Goal: Navigation & Orientation: Find specific page/section

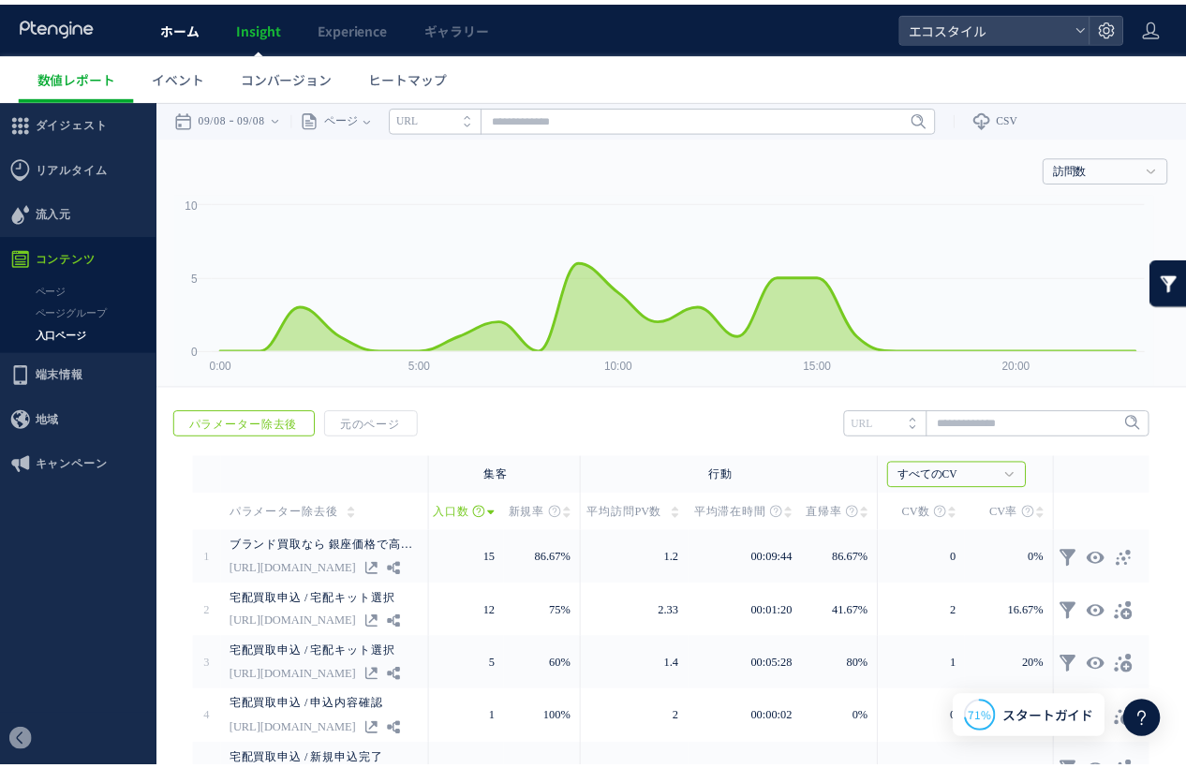
scroll to position [73, 0]
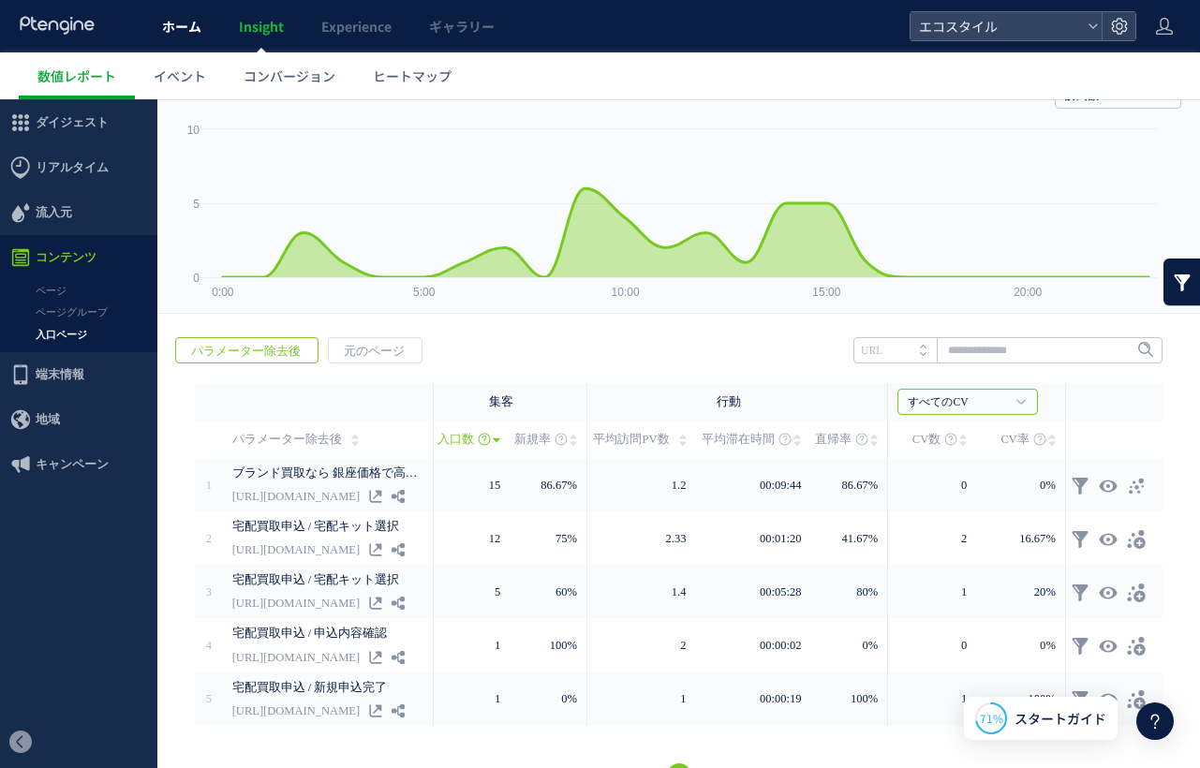
click at [191, 30] on span "ホーム" at bounding box center [181, 26] width 39 height 19
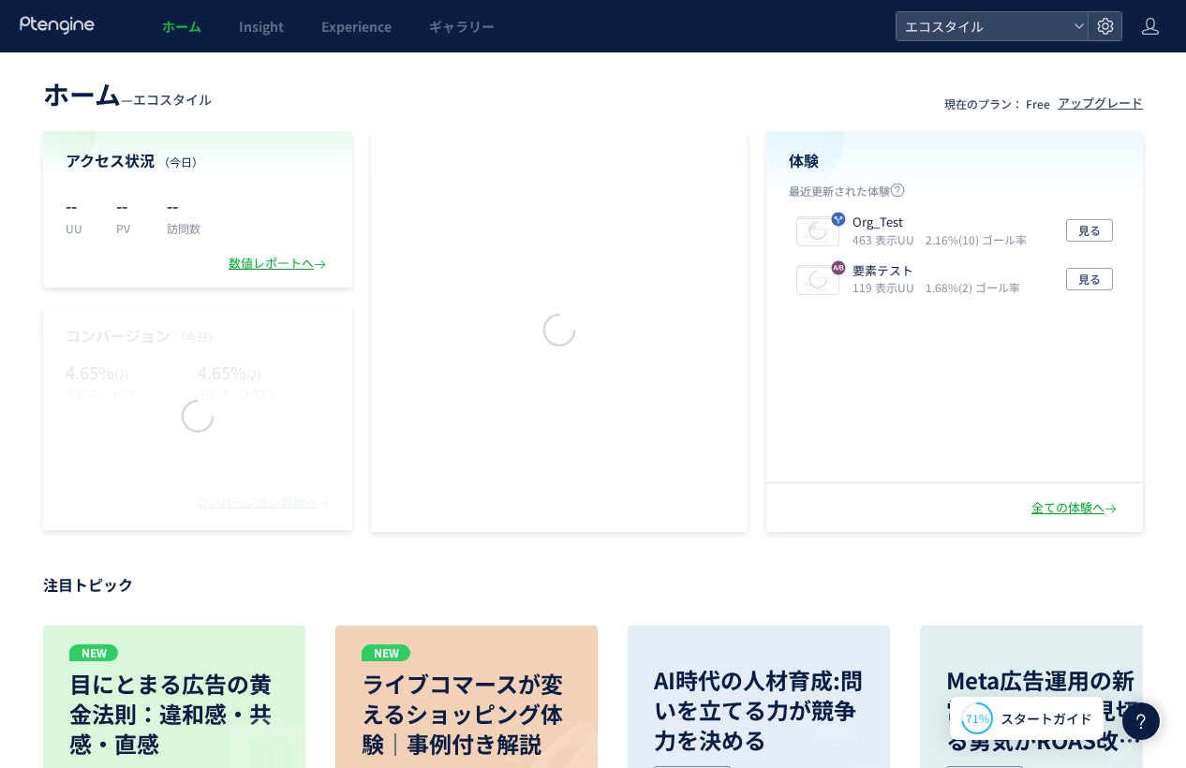
click at [182, 24] on span "ホーム" at bounding box center [181, 26] width 39 height 19
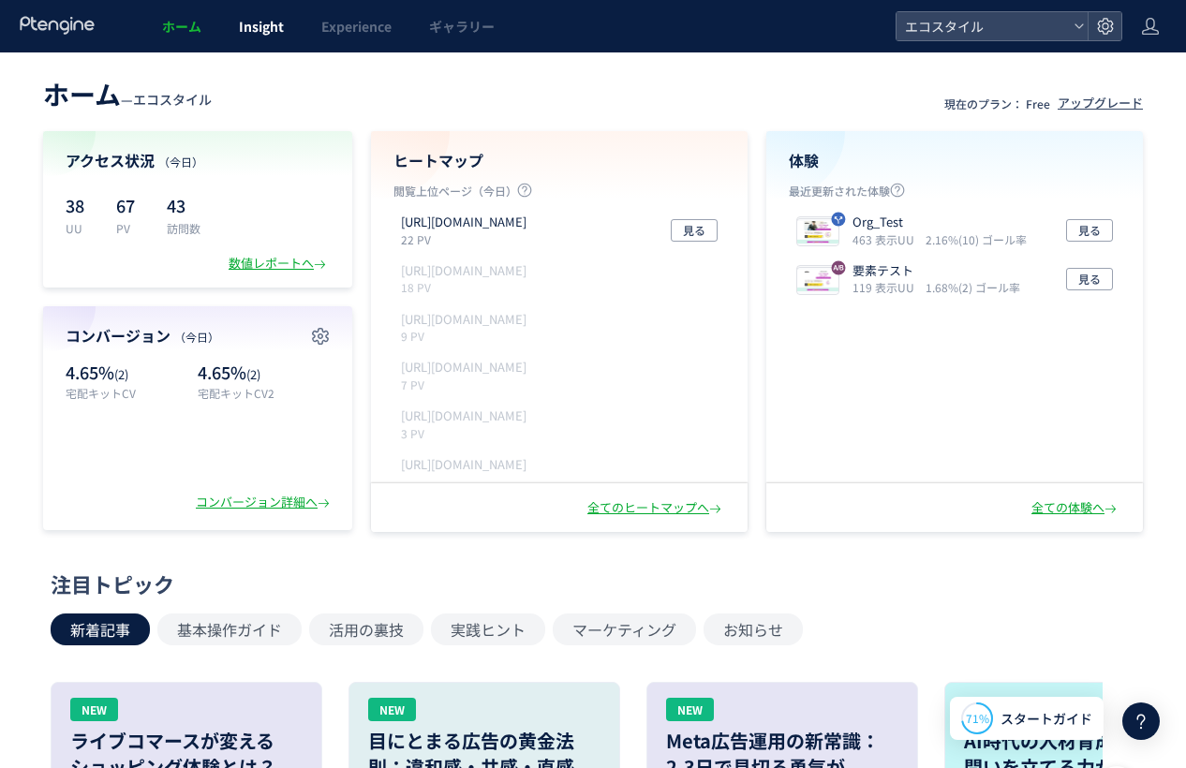
click at [280, 23] on span "Insight" at bounding box center [261, 26] width 45 height 19
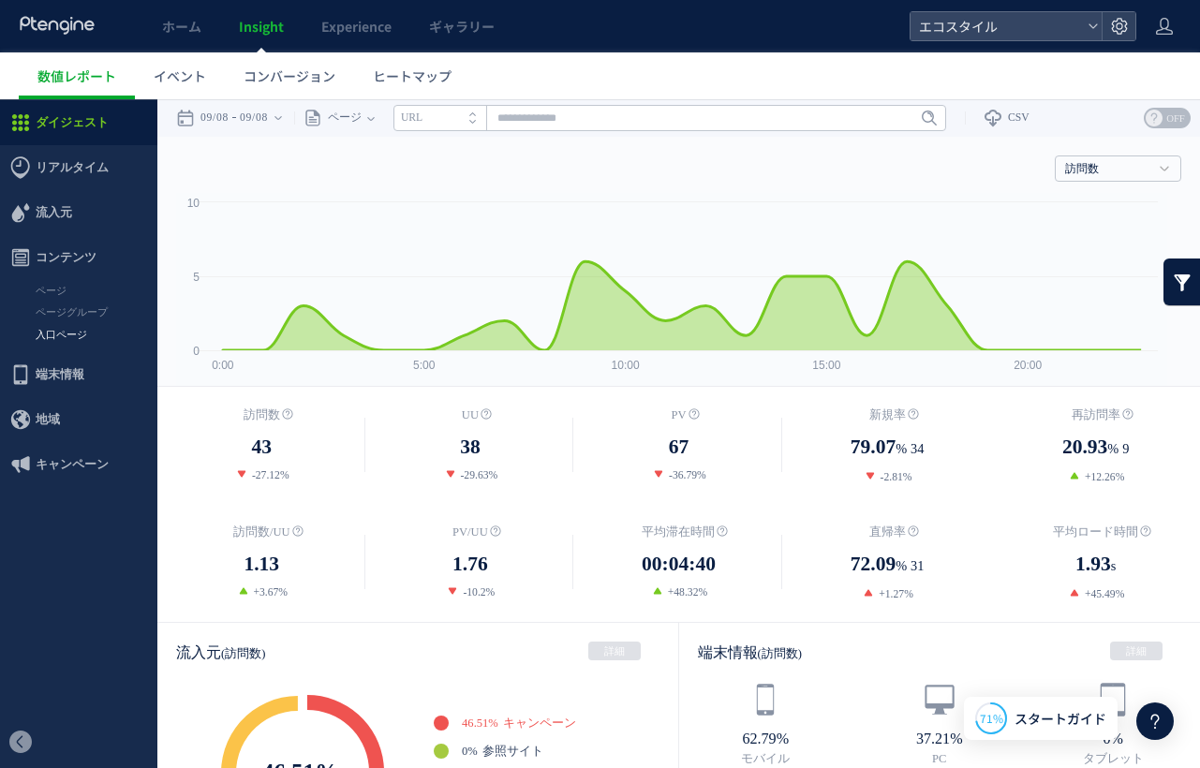
click at [47, 342] on link "入口ページ" at bounding box center [78, 335] width 157 height 22
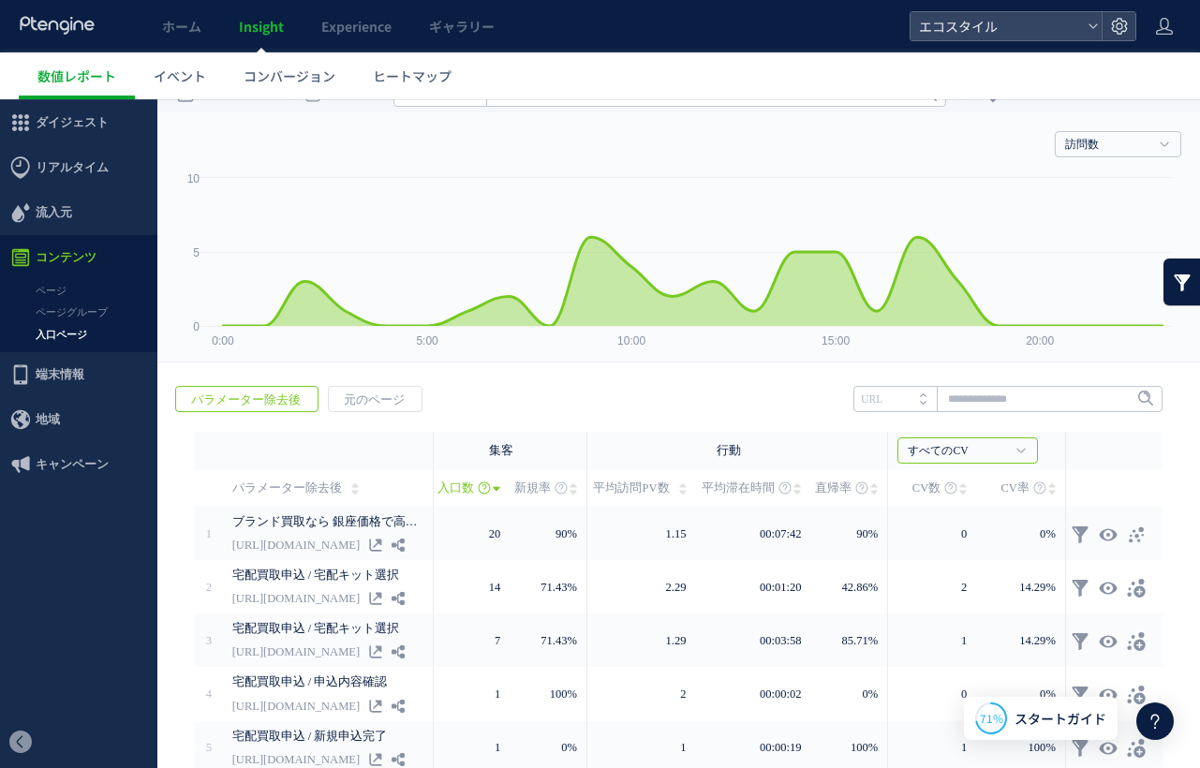
scroll to position [41, 0]
